Goal: Transaction & Acquisition: Purchase product/service

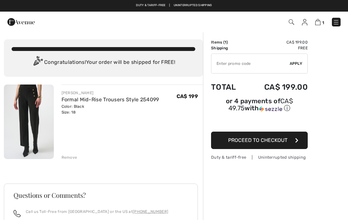
click at [336, 22] on img at bounding box center [336, 22] width 6 height 6
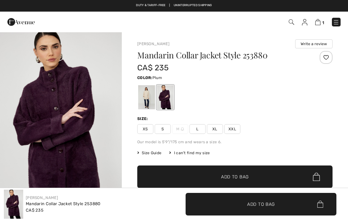
checkbox input "true"
click at [233, 129] on span "XXL" at bounding box center [233, 129] width 16 height 10
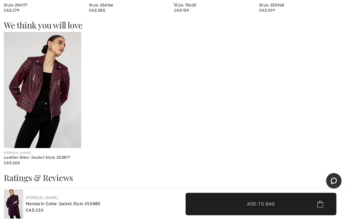
scroll to position [725, 0]
click at [52, 97] on img at bounding box center [42, 90] width 77 height 116
